Goal: Find specific page/section: Find specific page/section

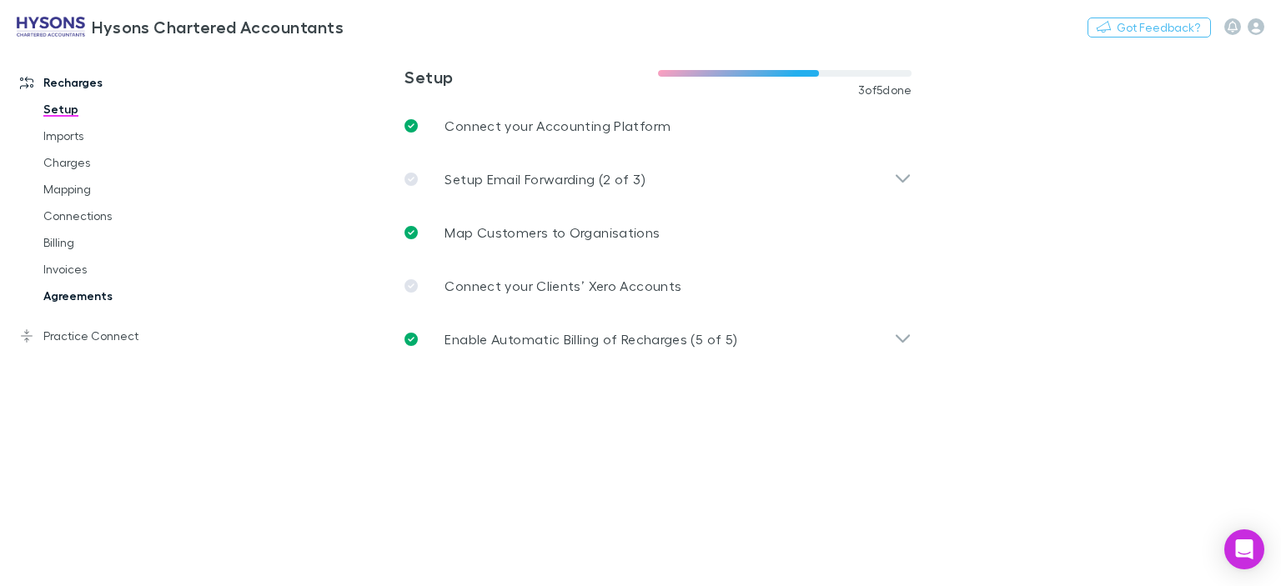
click at [117, 294] on link "Agreements" at bounding box center [123, 296] width 192 height 27
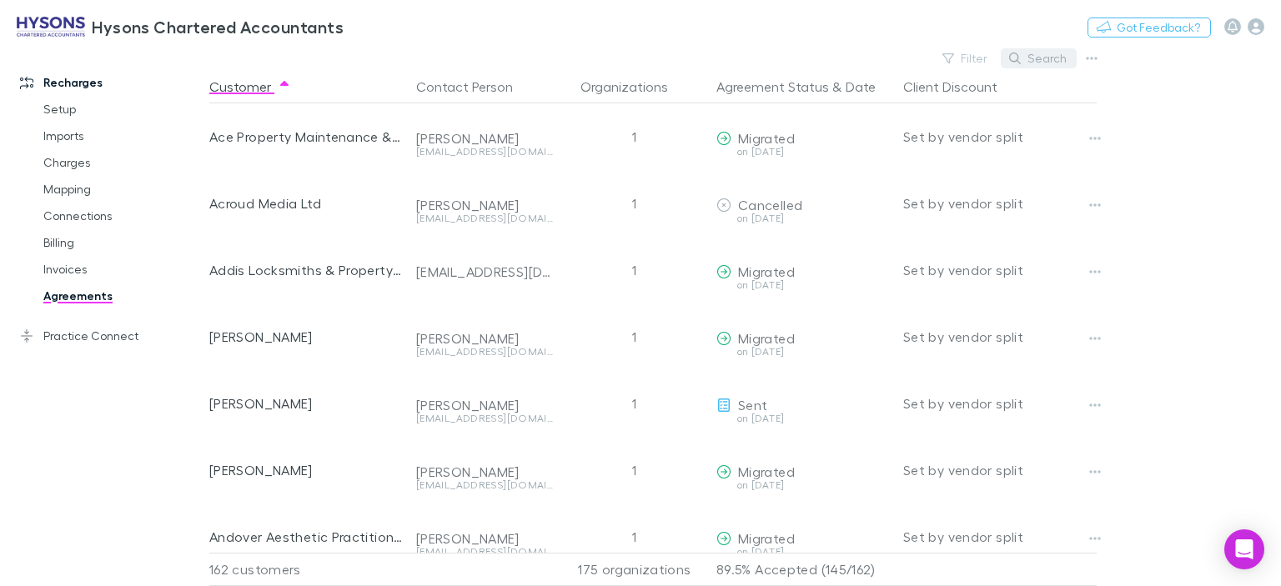
click at [1046, 49] on button "Search" at bounding box center [1039, 58] width 76 height 20
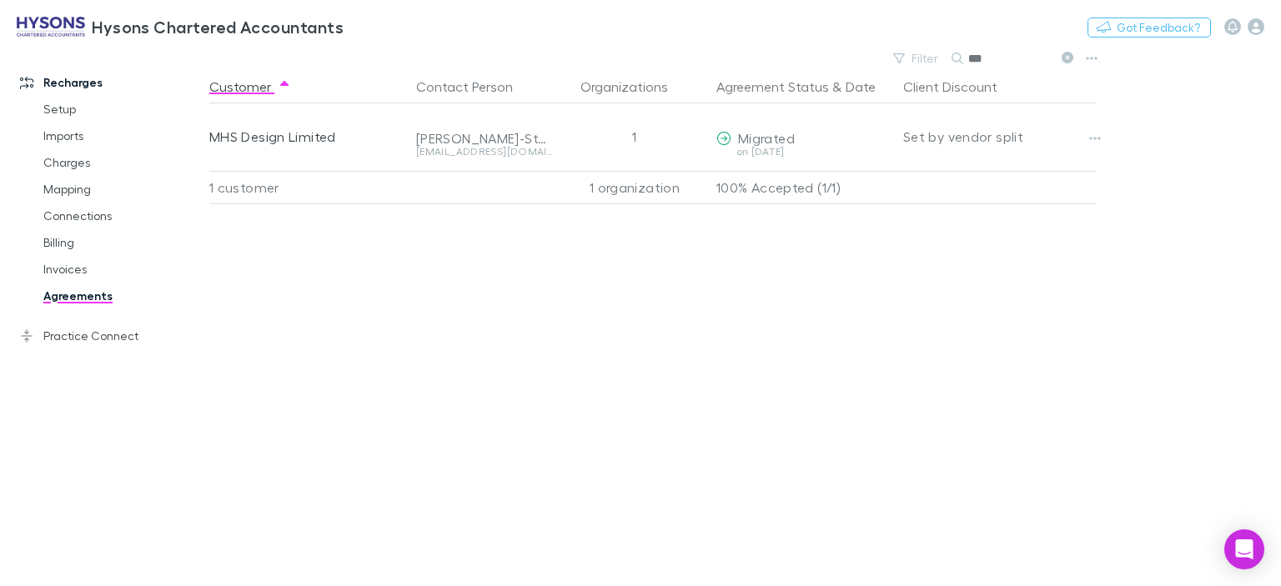
type input "***"
